Goal: Information Seeking & Learning: Learn about a topic

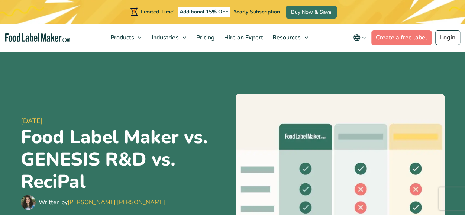
scroll to position [30, 0]
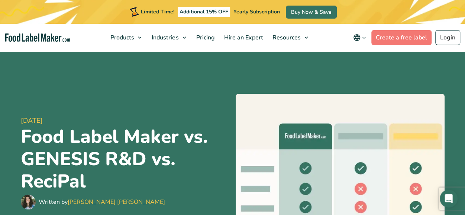
click at [395, 74] on div "25 August, 2023 Food Label Maker vs. GENESIS R&D vs. ReciPal Written by Maria A…" at bounding box center [233, 162] width 424 height 227
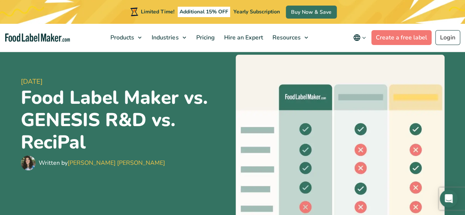
scroll to position [0, 0]
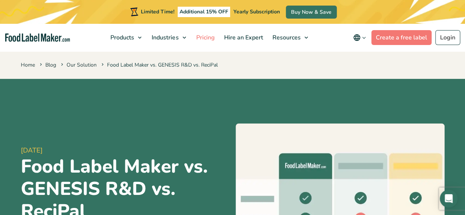
click at [198, 37] on span "Pricing" at bounding box center [205, 37] width 22 height 8
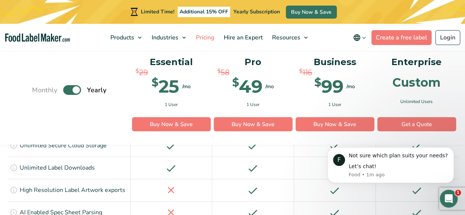
scroll to position [1123, 0]
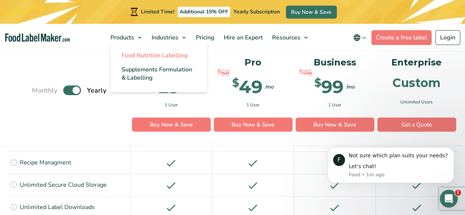
click at [136, 50] on link "Food Nutrition Labelling" at bounding box center [158, 55] width 97 height 14
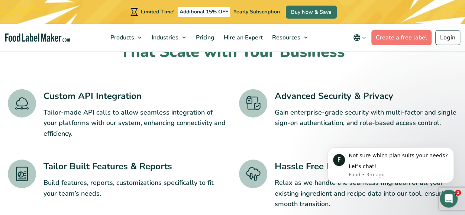
scroll to position [1201, 0]
